Goal: Task Accomplishment & Management: Manage account settings

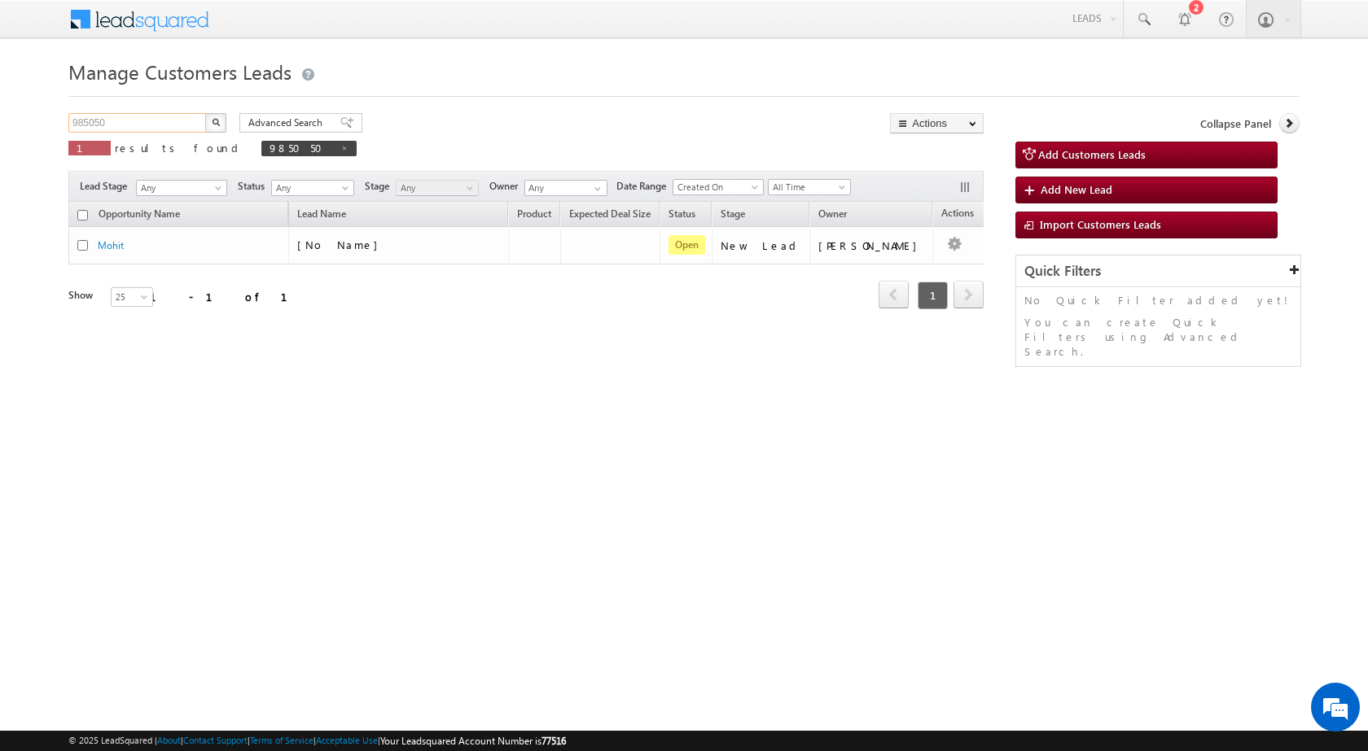
click at [176, 128] on input "985050" at bounding box center [137, 123] width 139 height 20
paste input "72"
type input "987250"
click at [212, 121] on img "button" at bounding box center [216, 122] width 8 height 8
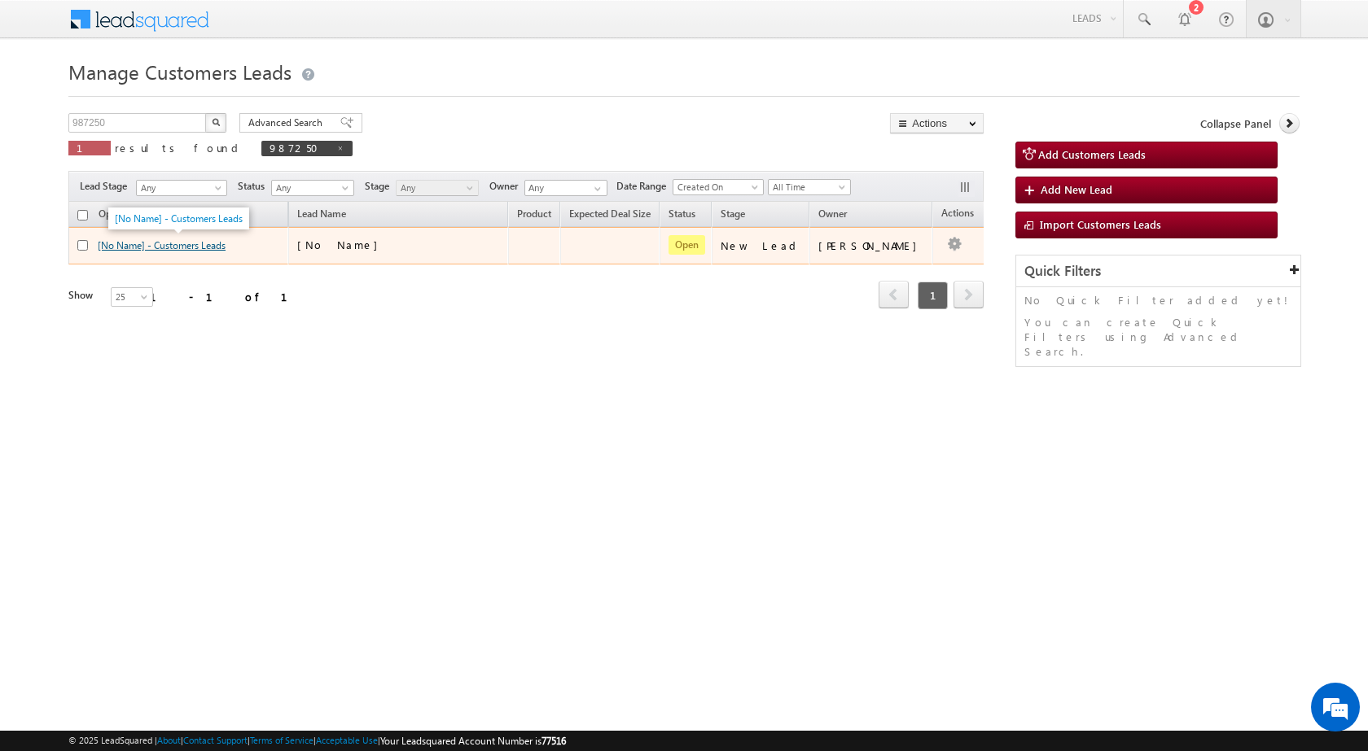
click at [217, 248] on link "[No Name] - Customers Leads" at bounding box center [162, 245] width 128 height 12
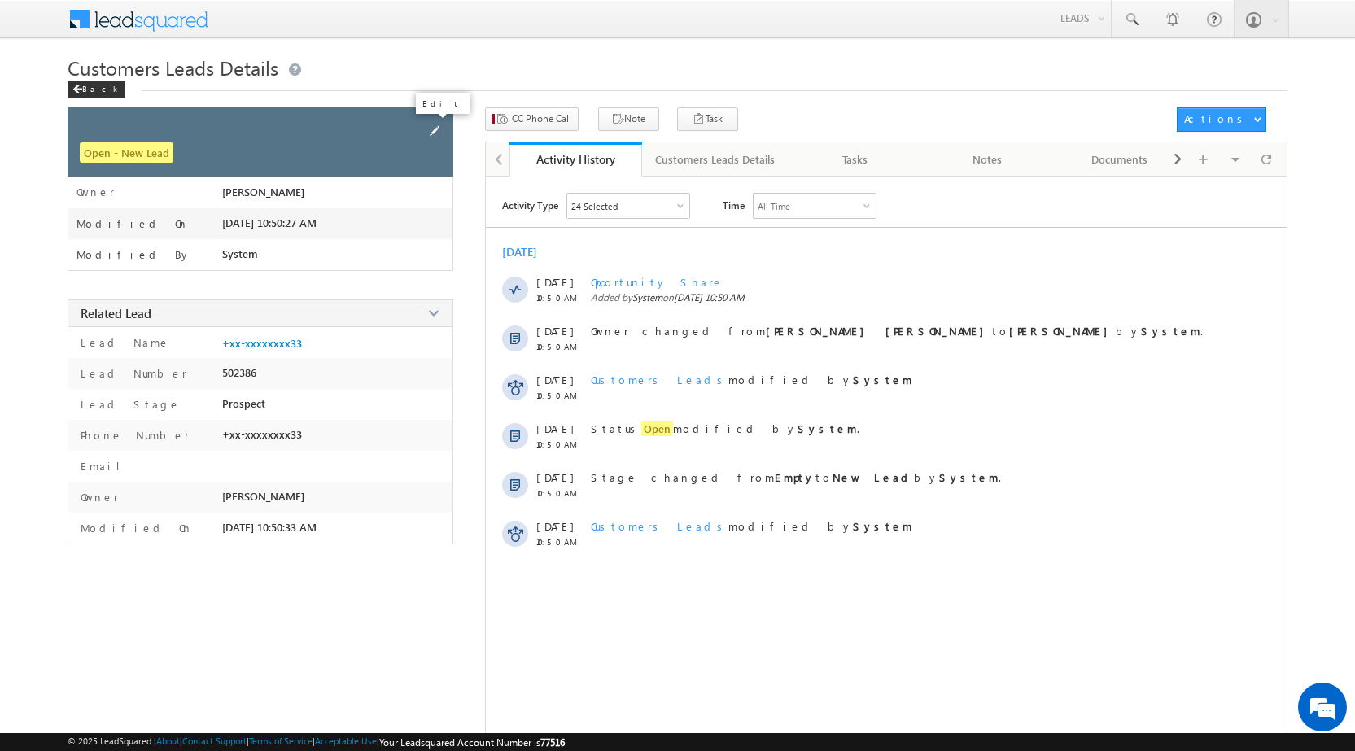
click at [427, 129] on span at bounding box center [435, 131] width 18 height 18
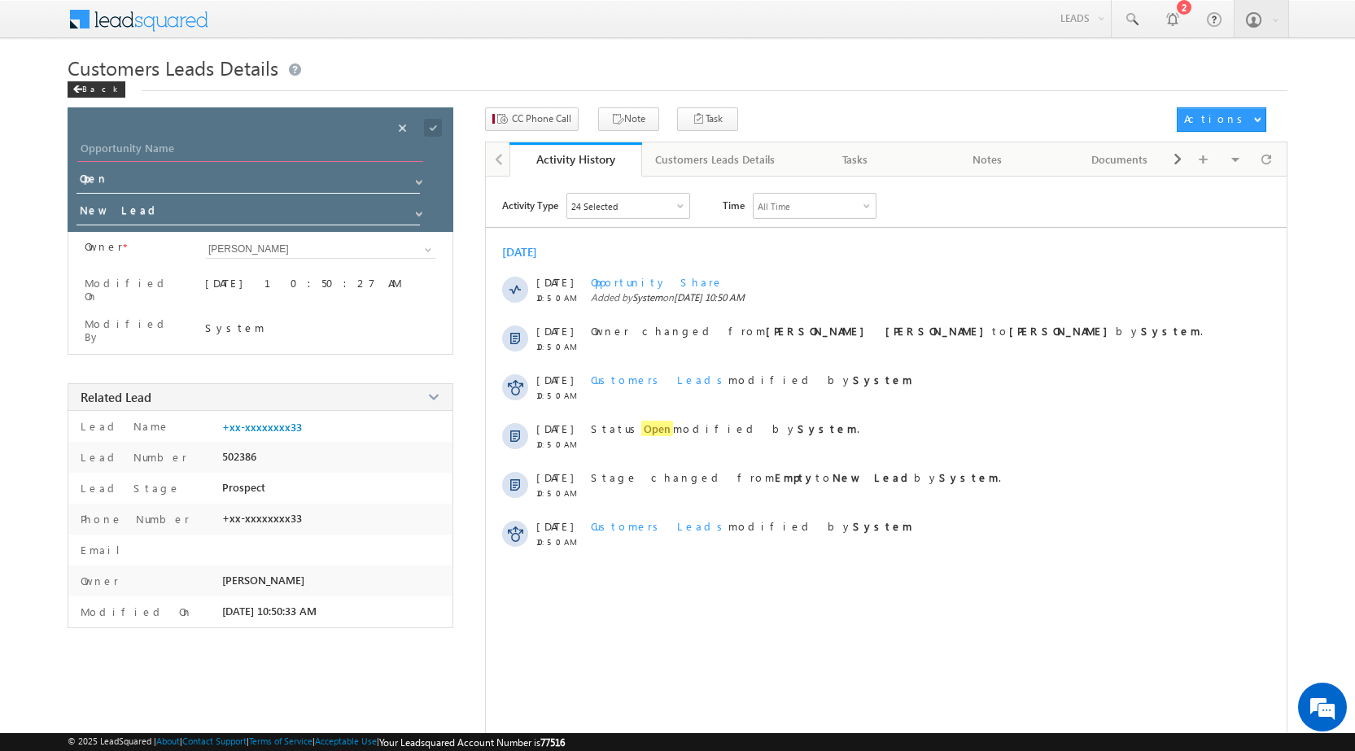
click at [282, 155] on input "Opportunity Name" at bounding box center [250, 150] width 346 height 23
paste input "Maruti Marwileaker"
type input "Maruti Marwileaker"
click at [560, 129] on button "CC Phone Call" at bounding box center [532, 119] width 94 height 24
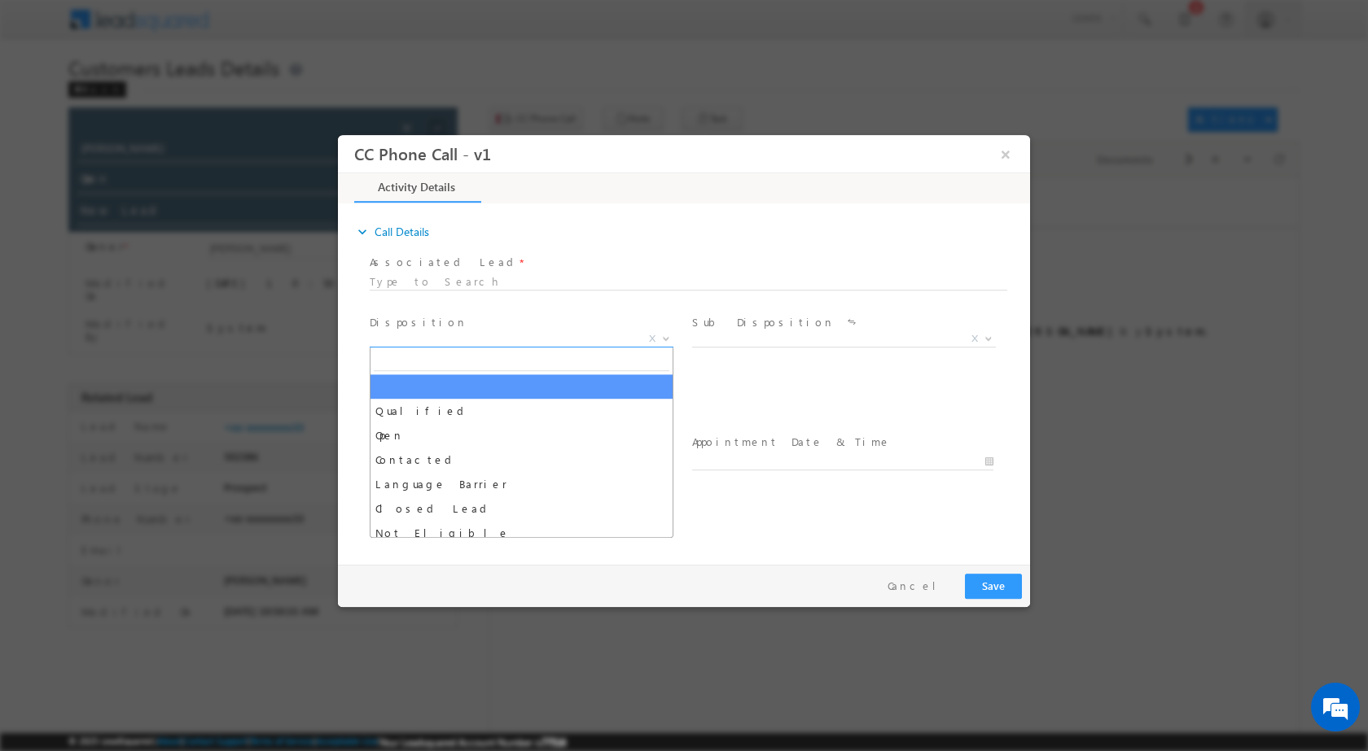
click at [664, 336] on b at bounding box center [666, 338] width 10 height 6
select select "Rose.Shyse+sgrl@leadsquared.com"
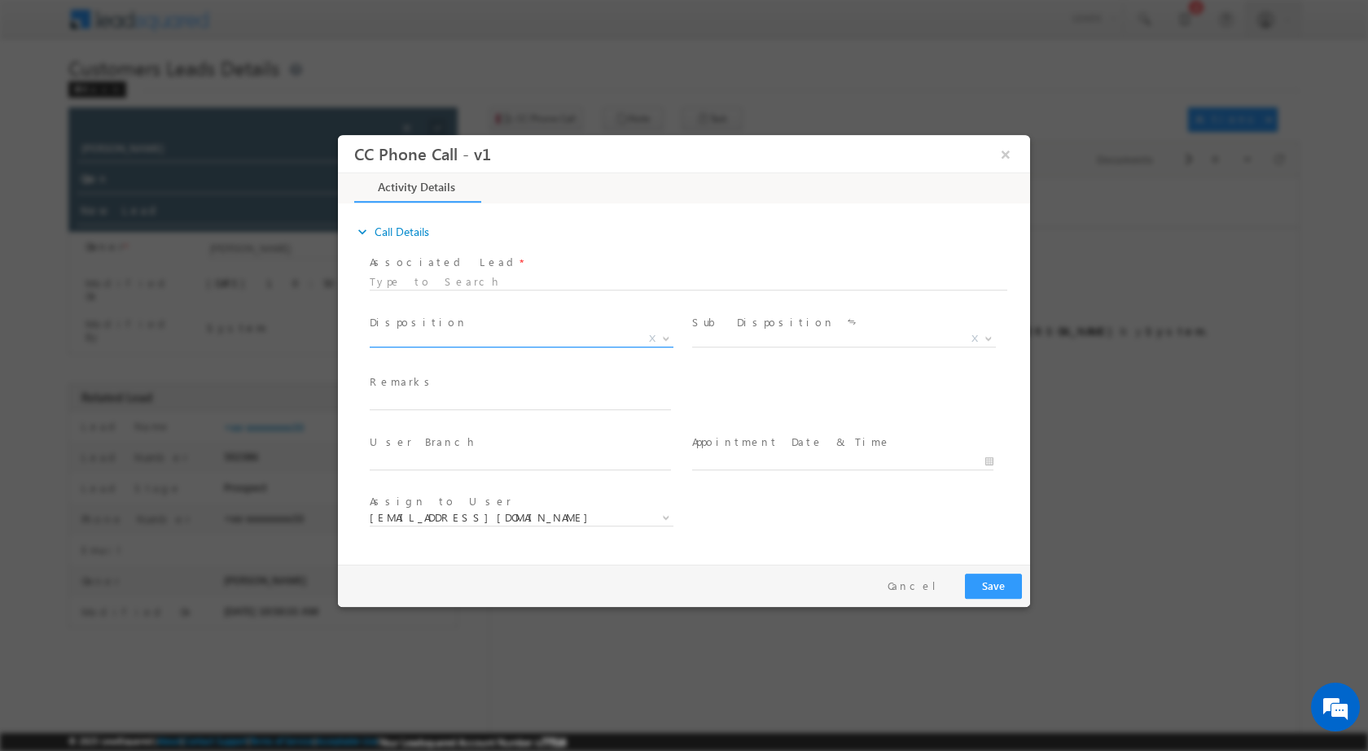
click at [659, 340] on span at bounding box center [664, 337] width 16 height 21
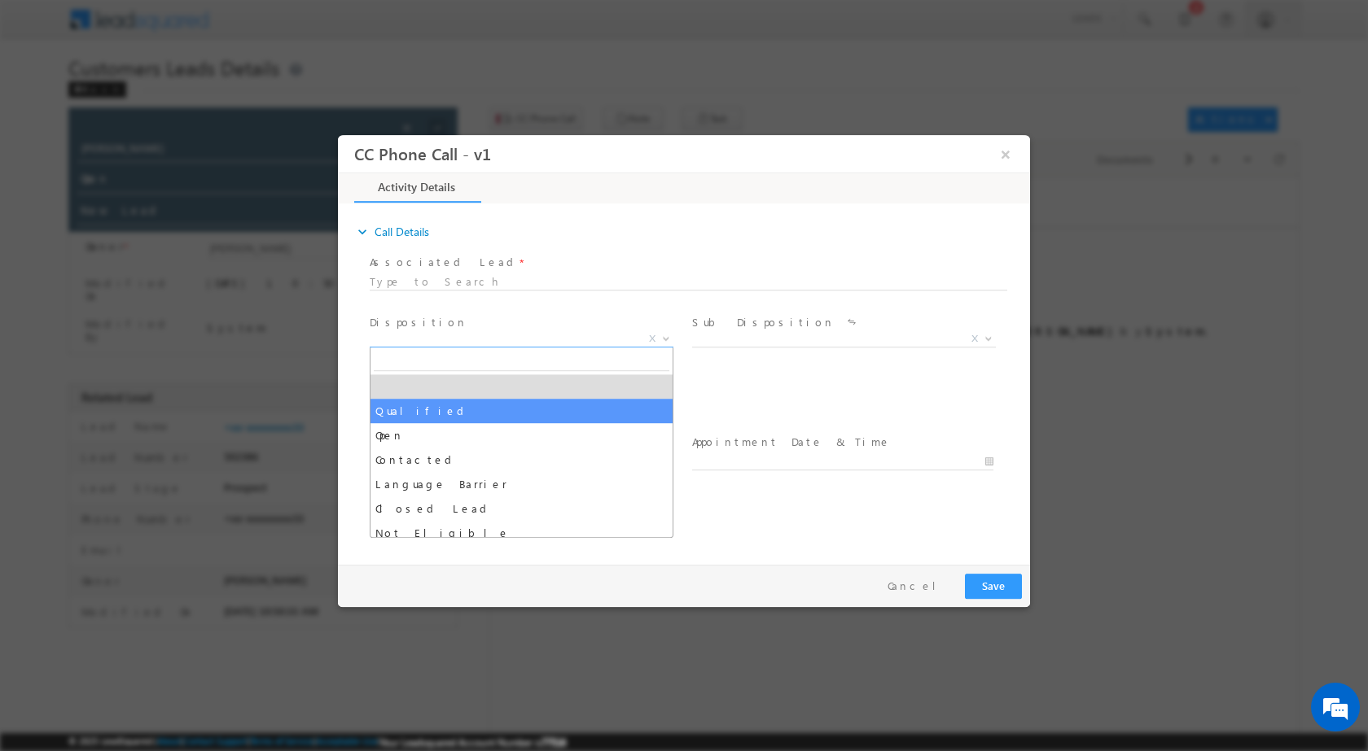
select select "Qualified"
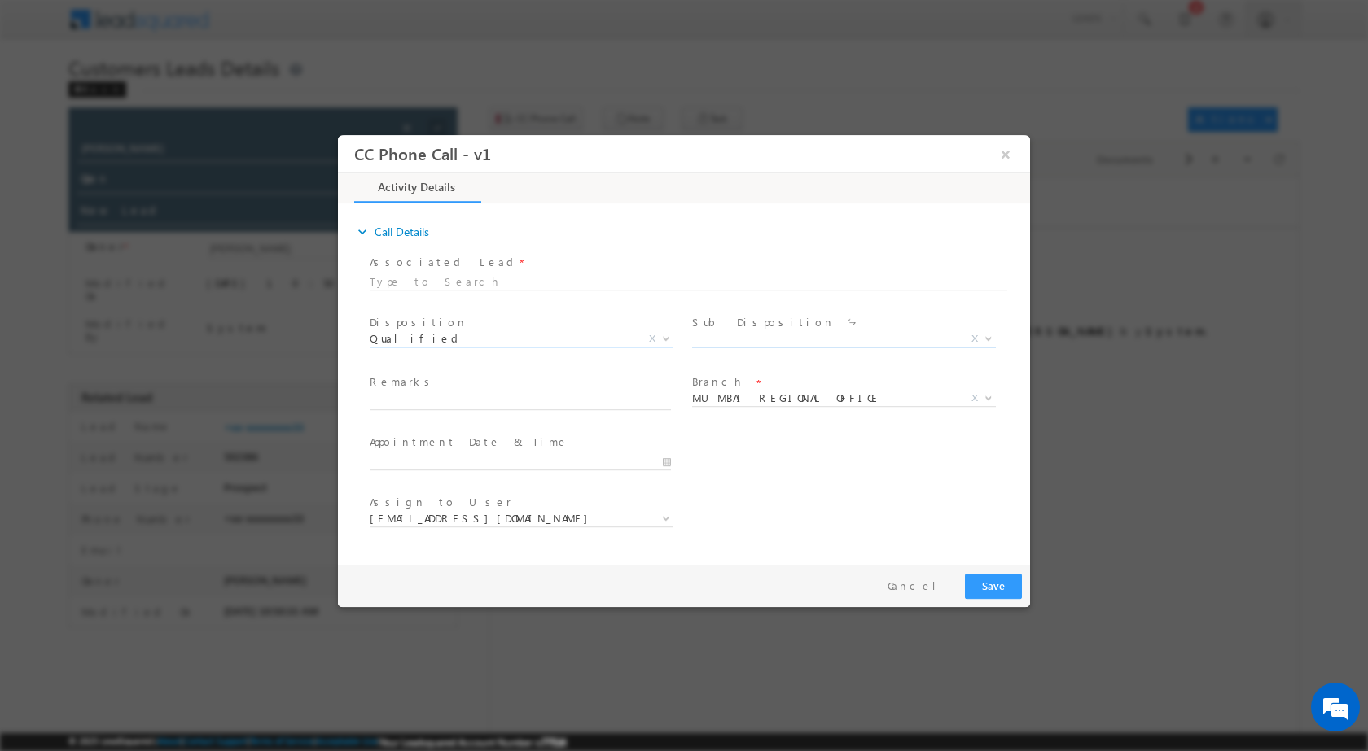
click at [980, 332] on span at bounding box center [987, 337] width 16 height 21
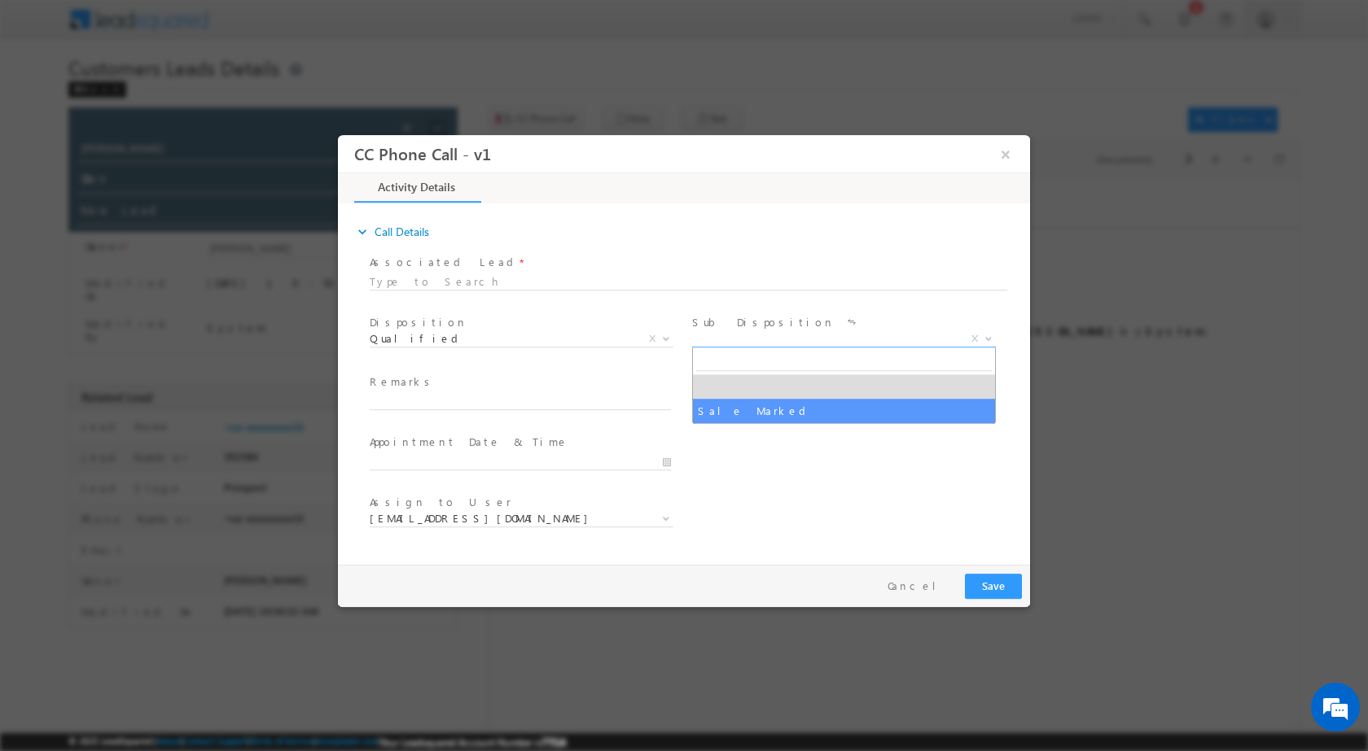
select select "Sale Marked"
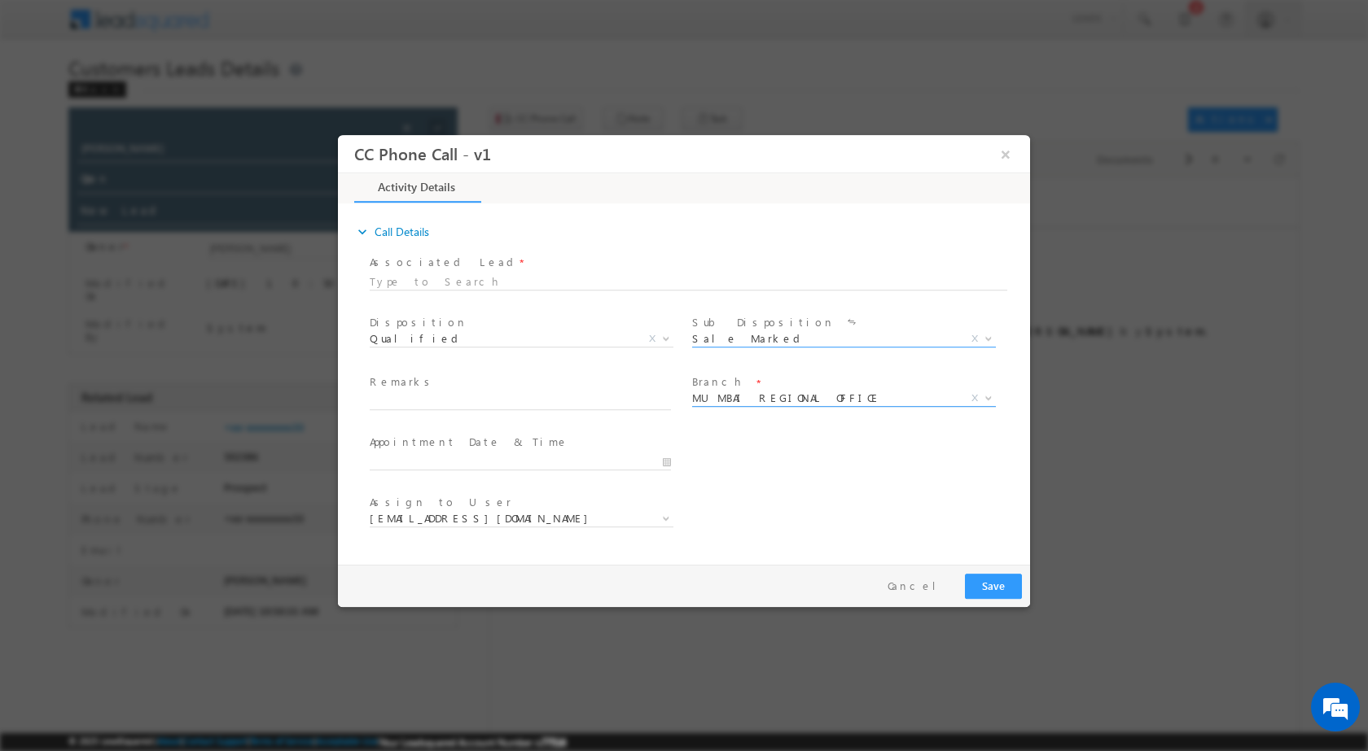
click at [984, 401] on span at bounding box center [987, 397] width 16 height 21
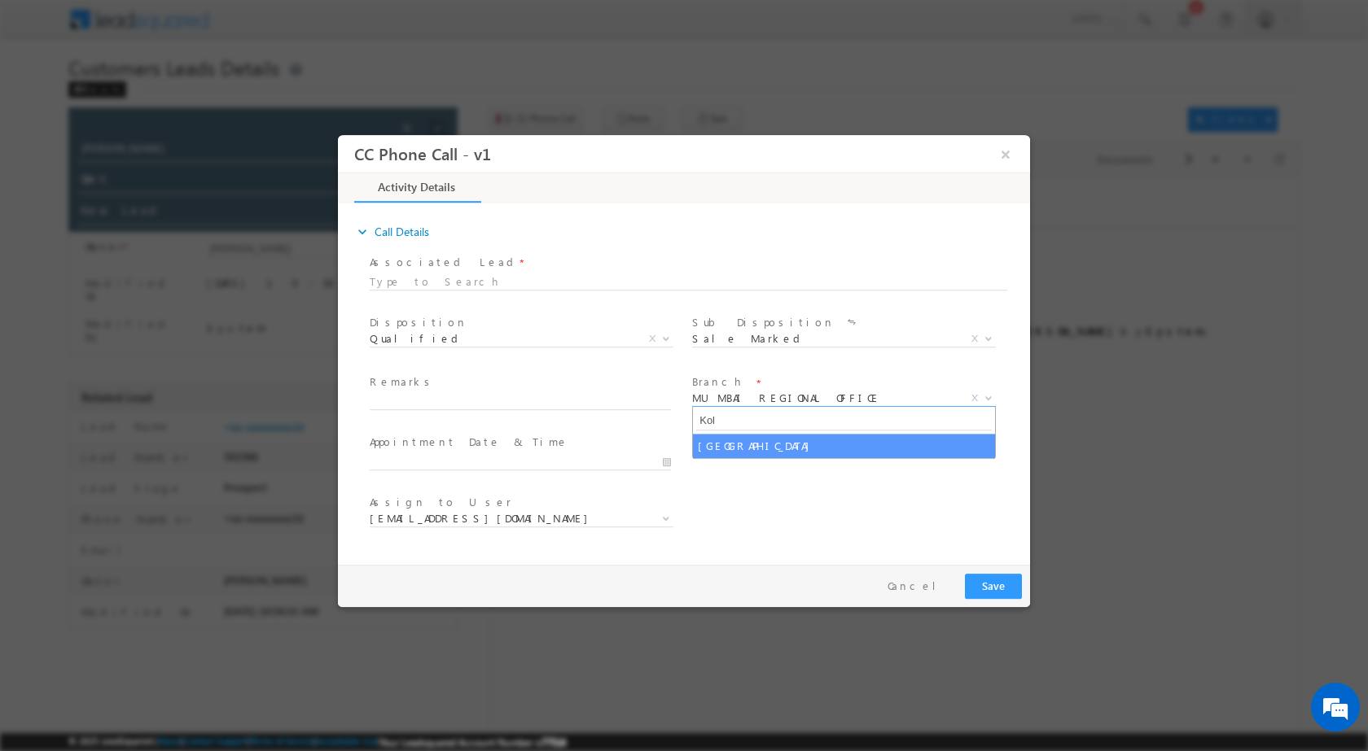
type input "Kol"
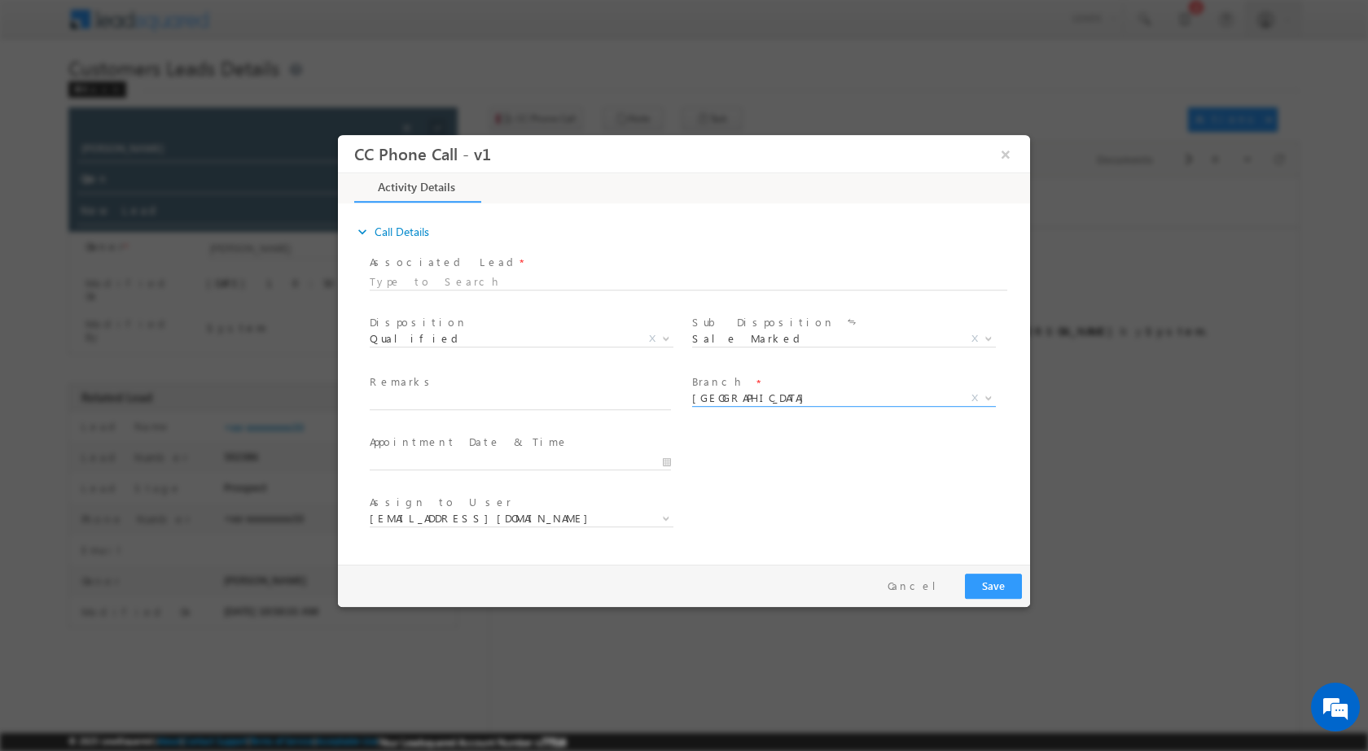
select select "Kolhapur"
click at [665, 517] on div "Assign to User * Rose.Shyse+sgrl@leadsquared.com Rose.Shyse+sgrl@leadsquared.com" at bounding box center [527, 520] width 322 height 60
select select "sachin.ravan@sgrlimited.in"
type input "10/13/2025 11:23 AM"
click at [666, 462] on input "10/13/2025 11:23 AM" at bounding box center [520, 461] width 301 height 16
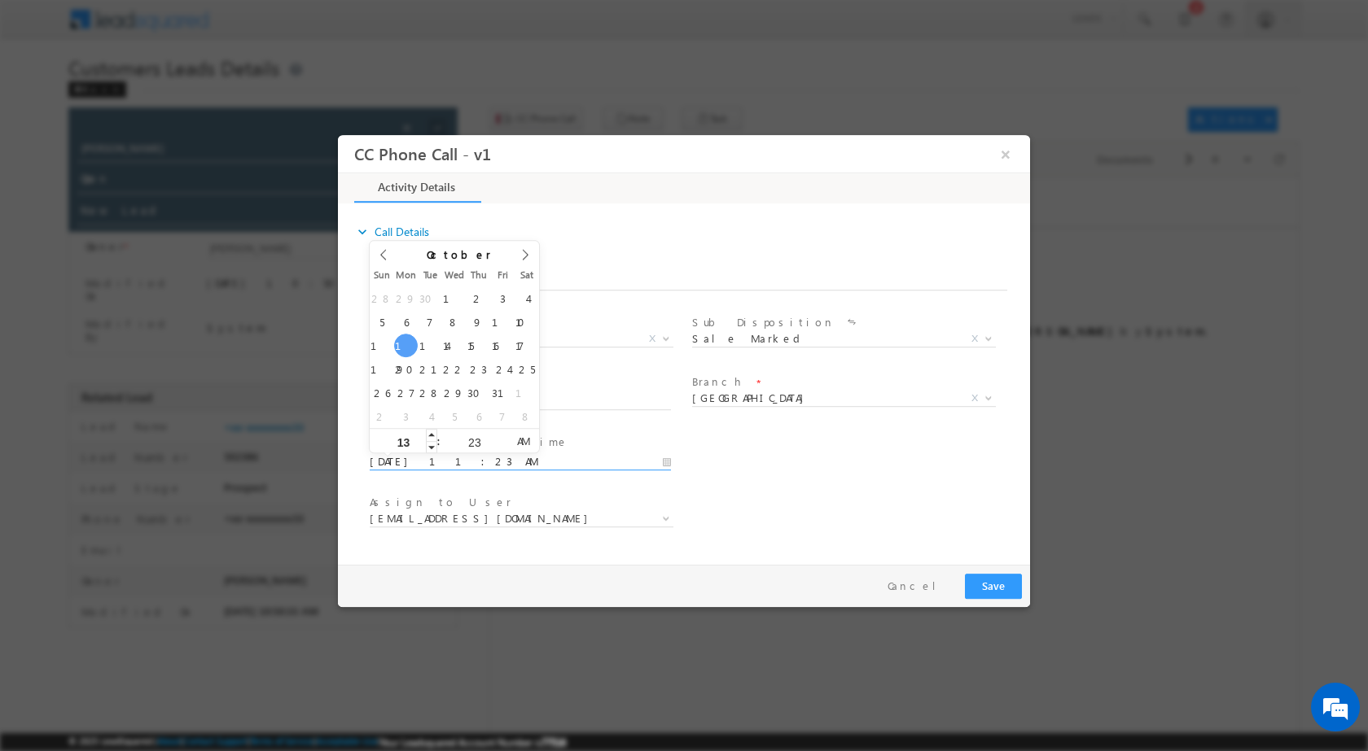
type input "1"
type input "01"
type input "10/13/2025 1:23 AM"
click at [472, 442] on input "23" at bounding box center [474, 441] width 68 height 11
type input "00"
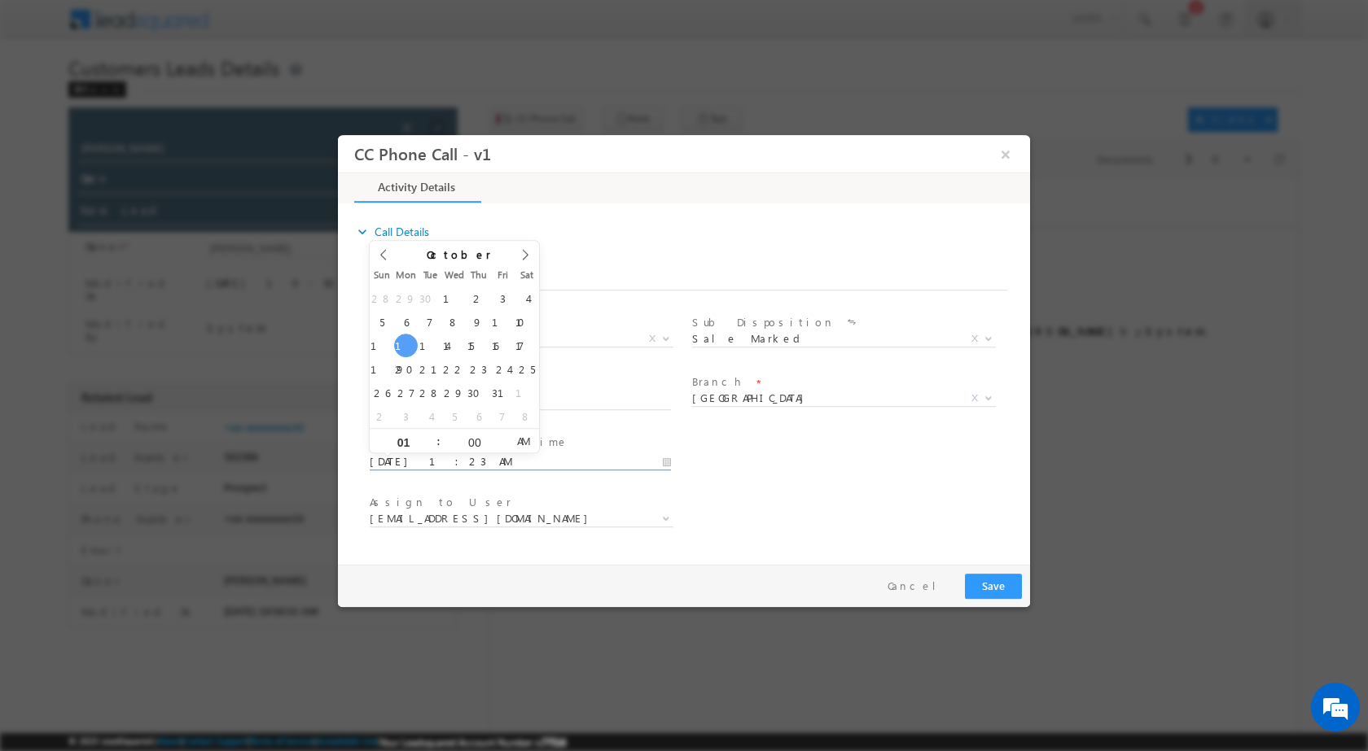
type input "10/13/2025 1:00 PM"
drag, startPoint x: 520, startPoint y: 443, endPoint x: 607, endPoint y: 489, distance: 98.0
click at [520, 445] on span "AM" at bounding box center [523, 440] width 30 height 24
click at [859, 515] on div "Assign to User * sachin.ravan@sgrlimited.in suyash.purekar@sgrlimited.in tushar…" at bounding box center [698, 520] width 664 height 60
click at [656, 517] on span at bounding box center [664, 517] width 16 height 21
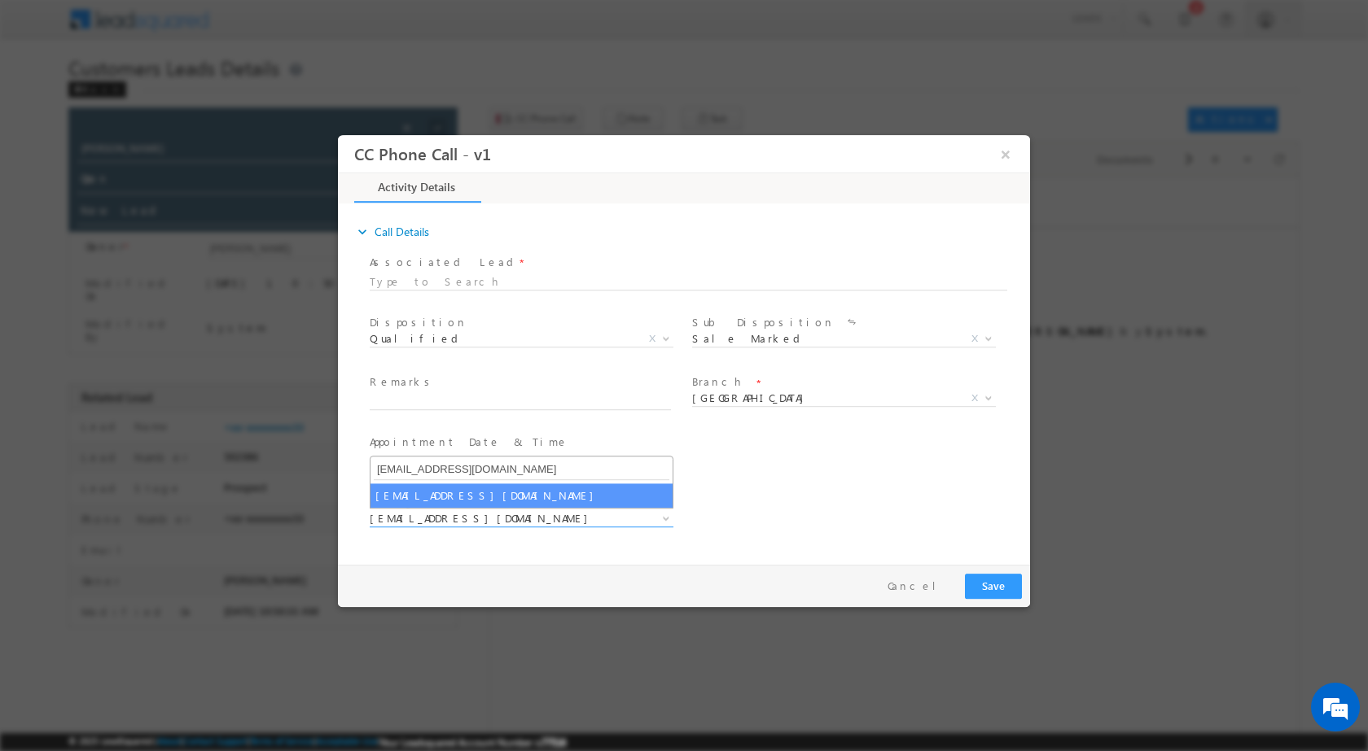
type input "sachin.ravan@sgrlimited.in"
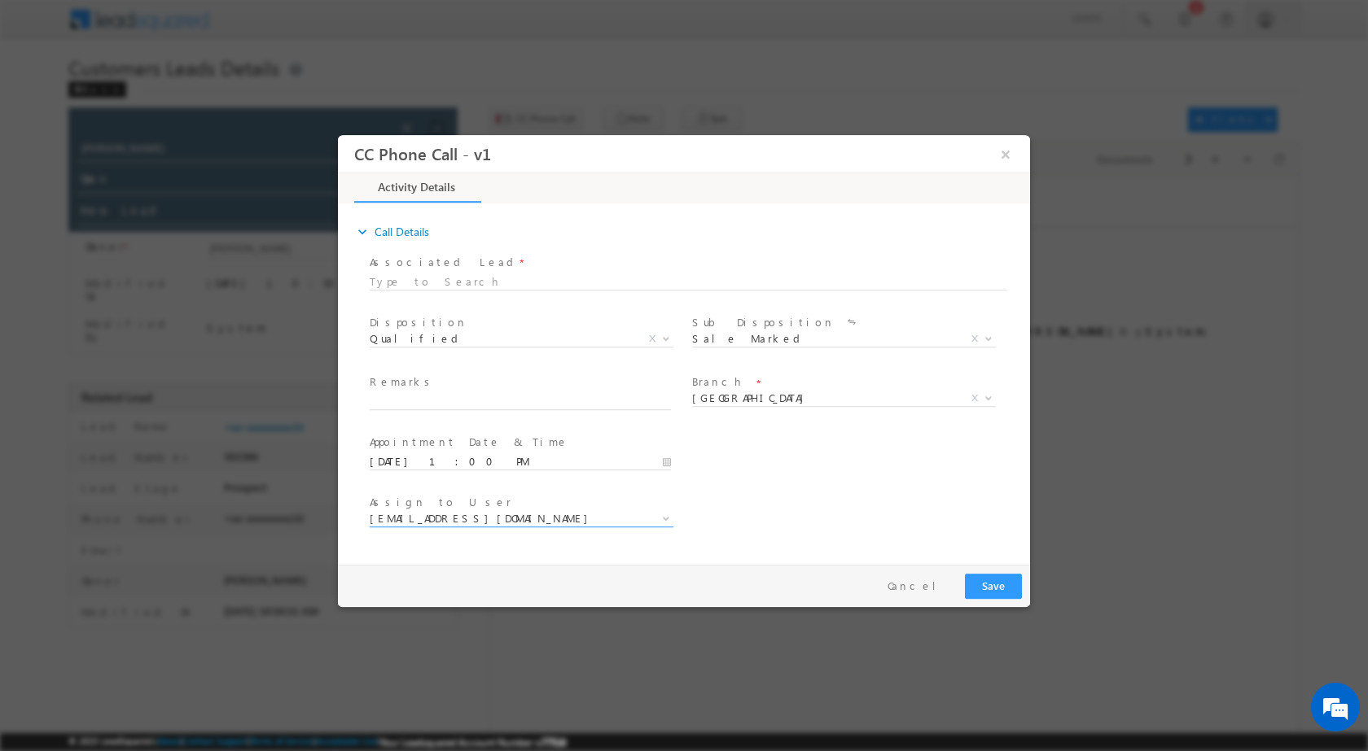
click at [517, 393] on div "Remarks *" at bounding box center [528, 392] width 316 height 37
click at [517, 394] on input "text" at bounding box center [520, 401] width 301 height 16
paste input "13/10-Customer Name is Maruti Marwileaker Customer age is 36 yrs Loan type is P…"
type input "13/10-Customer Name is Maruti Marwileaker Customer age is 36 yrs Loan type is P…"
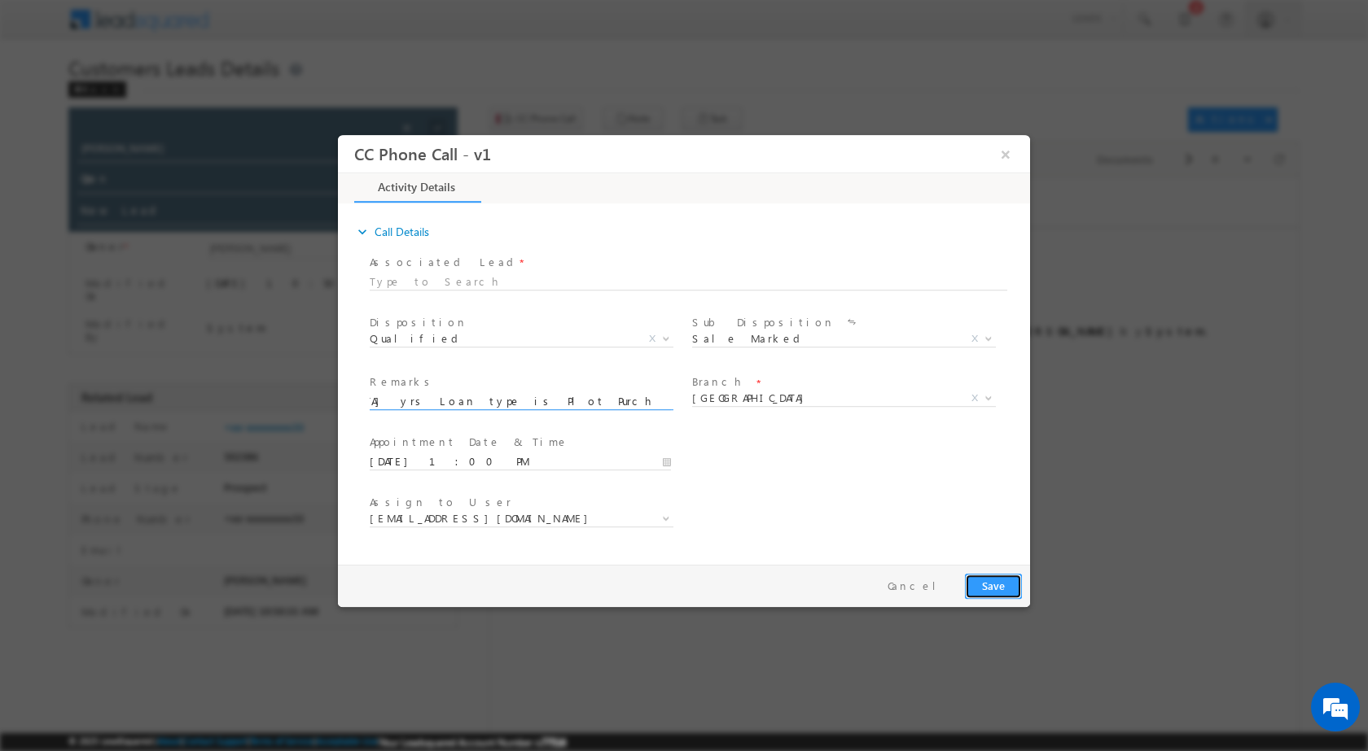
click at [981, 576] on button "Save" at bounding box center [993, 585] width 57 height 25
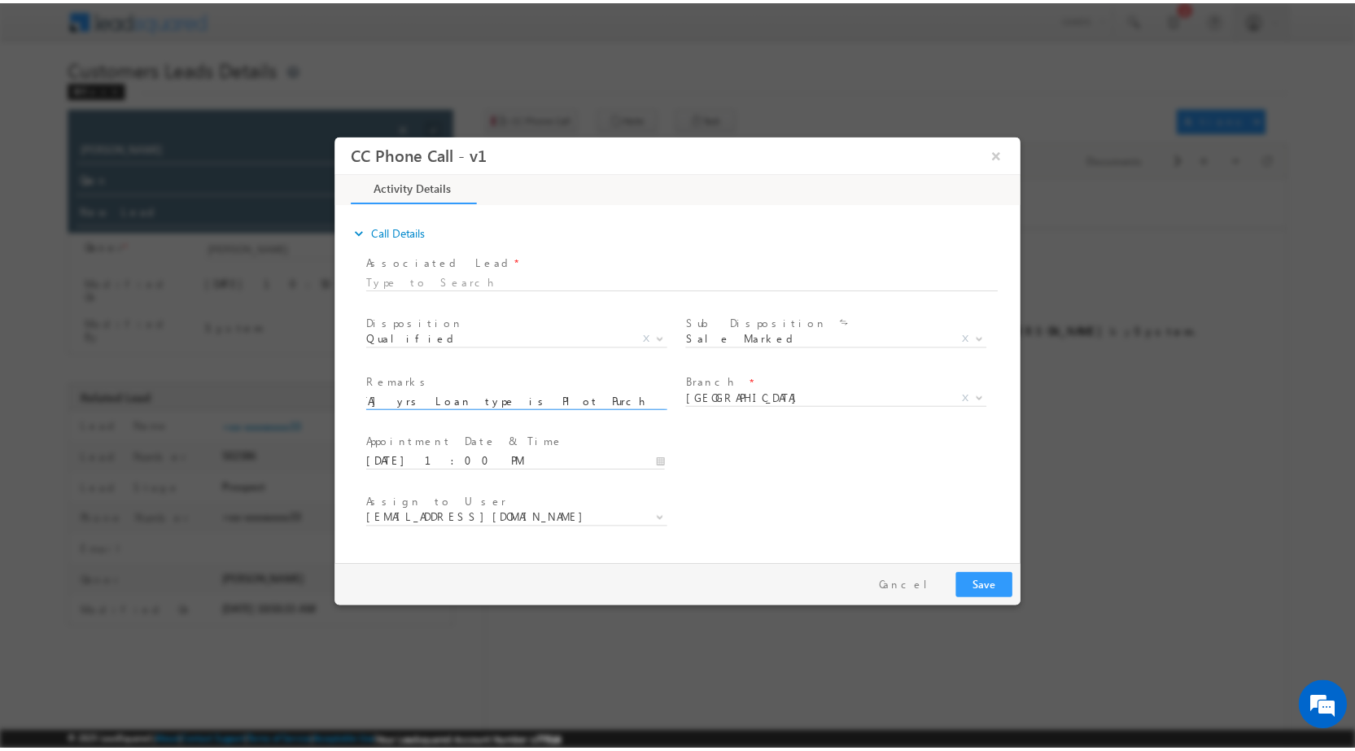
scroll to position [0, 0]
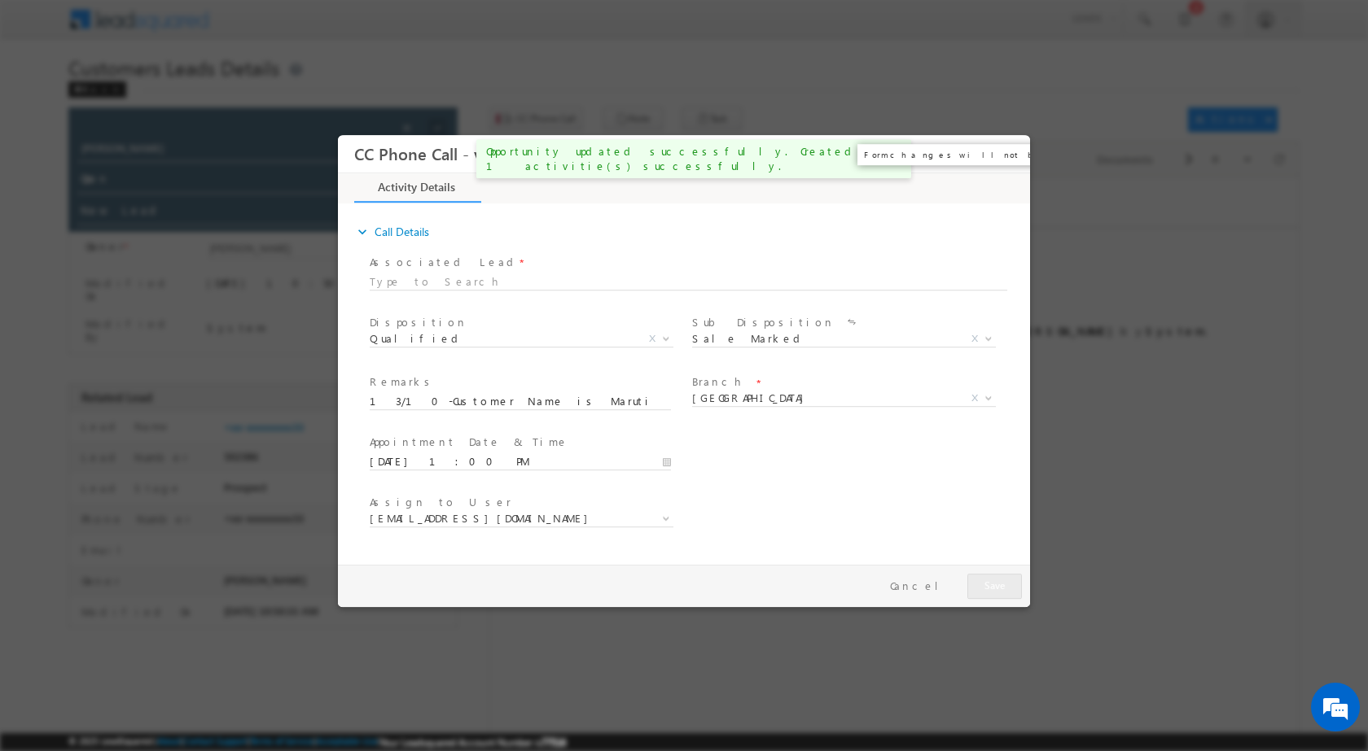
click at [1003, 152] on button "×" at bounding box center [1006, 153] width 28 height 30
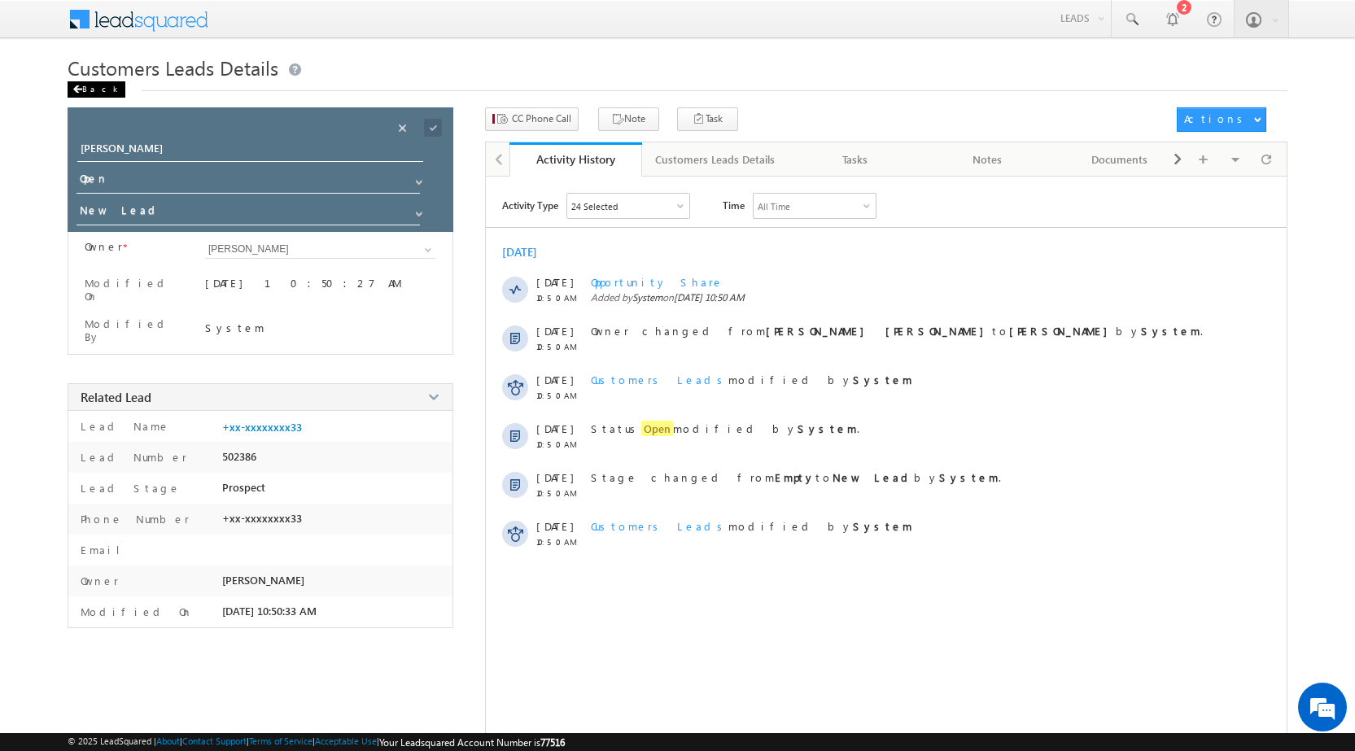
click at [89, 90] on div "Back" at bounding box center [97, 89] width 58 height 16
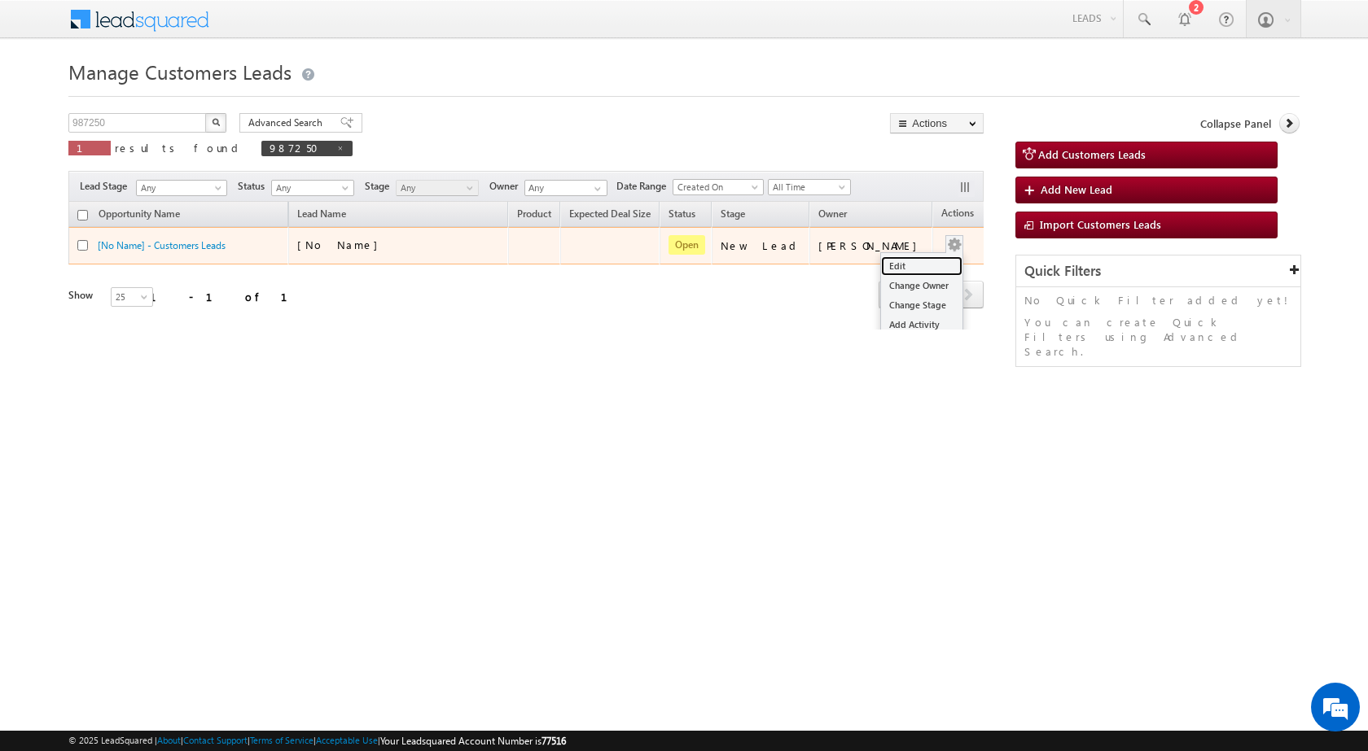
click at [883, 261] on link "Edit" at bounding box center [921, 266] width 81 height 20
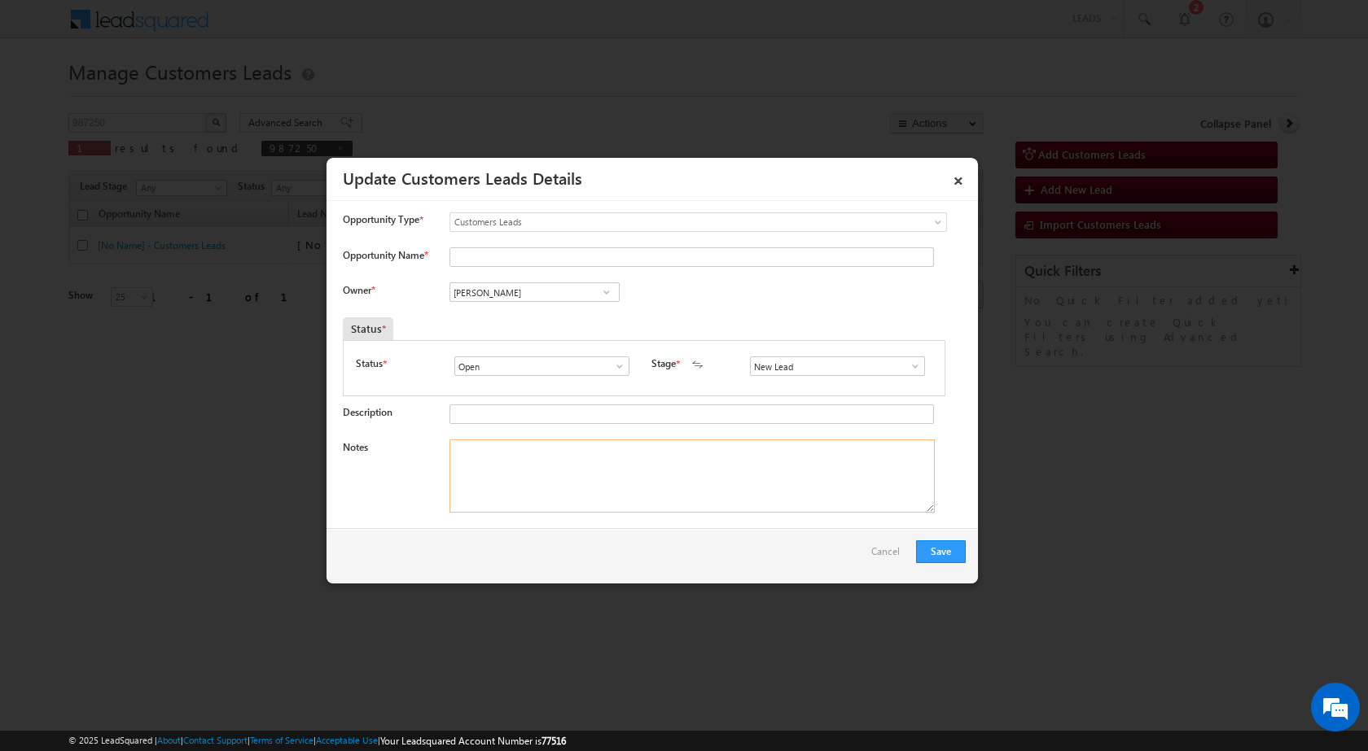
click at [626, 491] on textarea "Notes" at bounding box center [691, 476] width 485 height 73
paste textarea "13/10-Customer Name is Maruti Marwileaker Customer age is 36 yrs Loan type is P…"
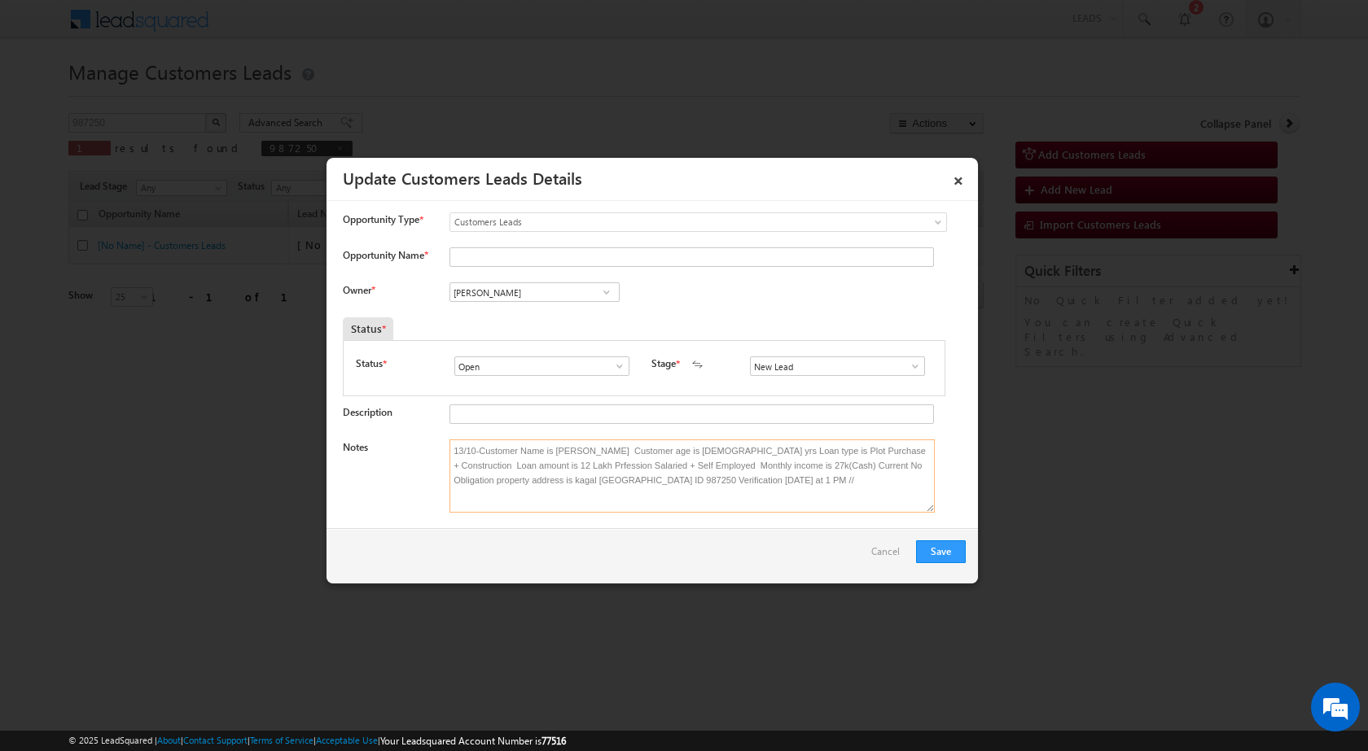
type textarea "13/10-Customer Name is Maruti Marwileaker Customer age is 36 yrs Loan type is P…"
click at [604, 295] on span at bounding box center [606, 292] width 16 height 13
type input "Sachin R"
paste input "sachin.ravan@sgrlimited.in"
click at [576, 318] on span "sachin.ravan@sgrlimited.in" at bounding box center [529, 324] width 147 height 12
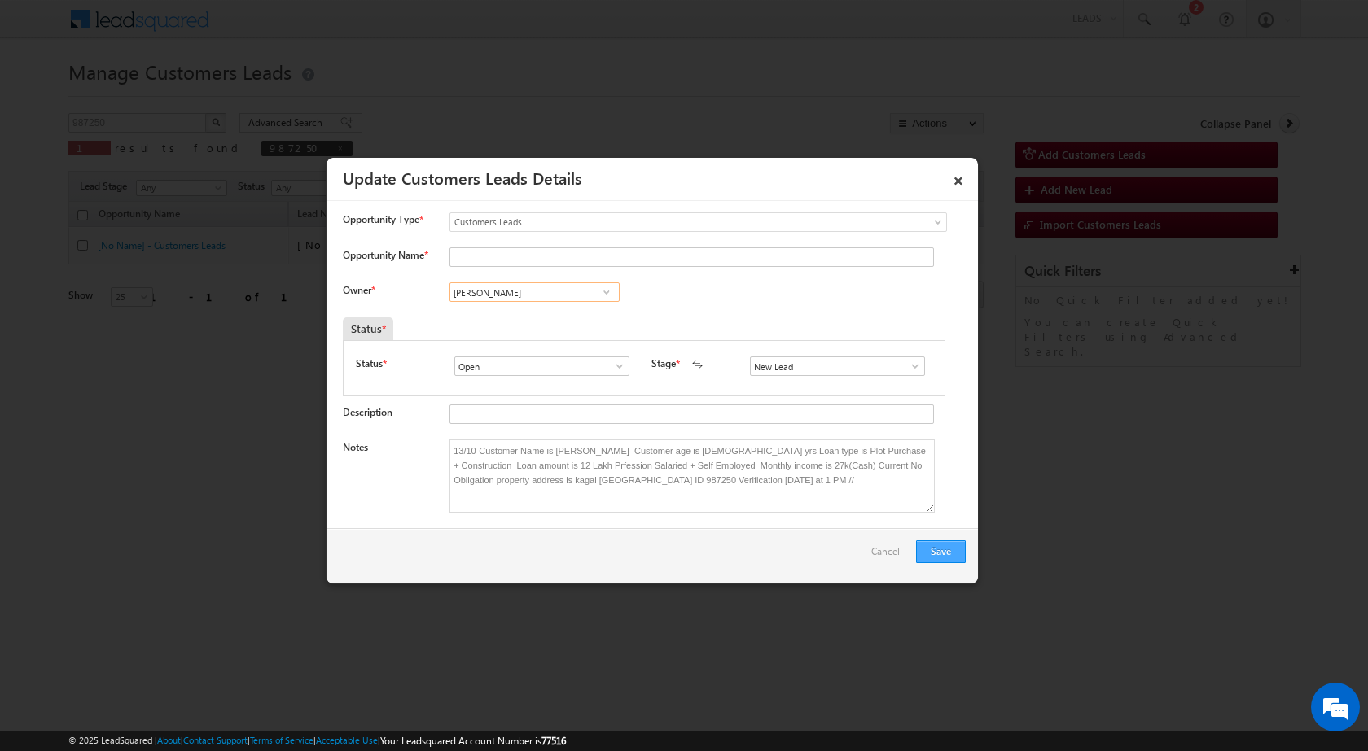
type input "Sachin Hariram Ravan"
click at [932, 546] on button "Save" at bounding box center [941, 552] width 50 height 23
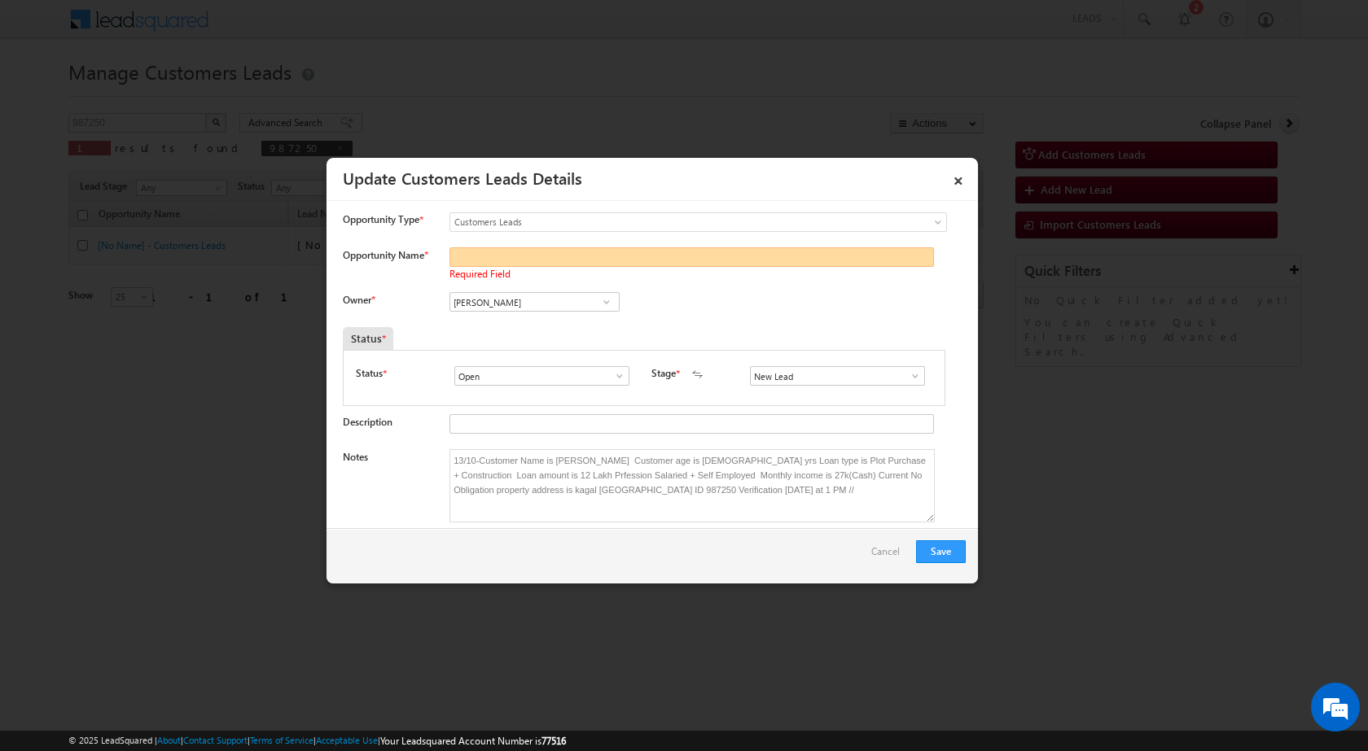
paste input "Maruti Marwileaker"
type input "Maruti Marwileaker"
click at [941, 550] on button "Save" at bounding box center [941, 552] width 50 height 23
